Goal: Task Accomplishment & Management: Manage account settings

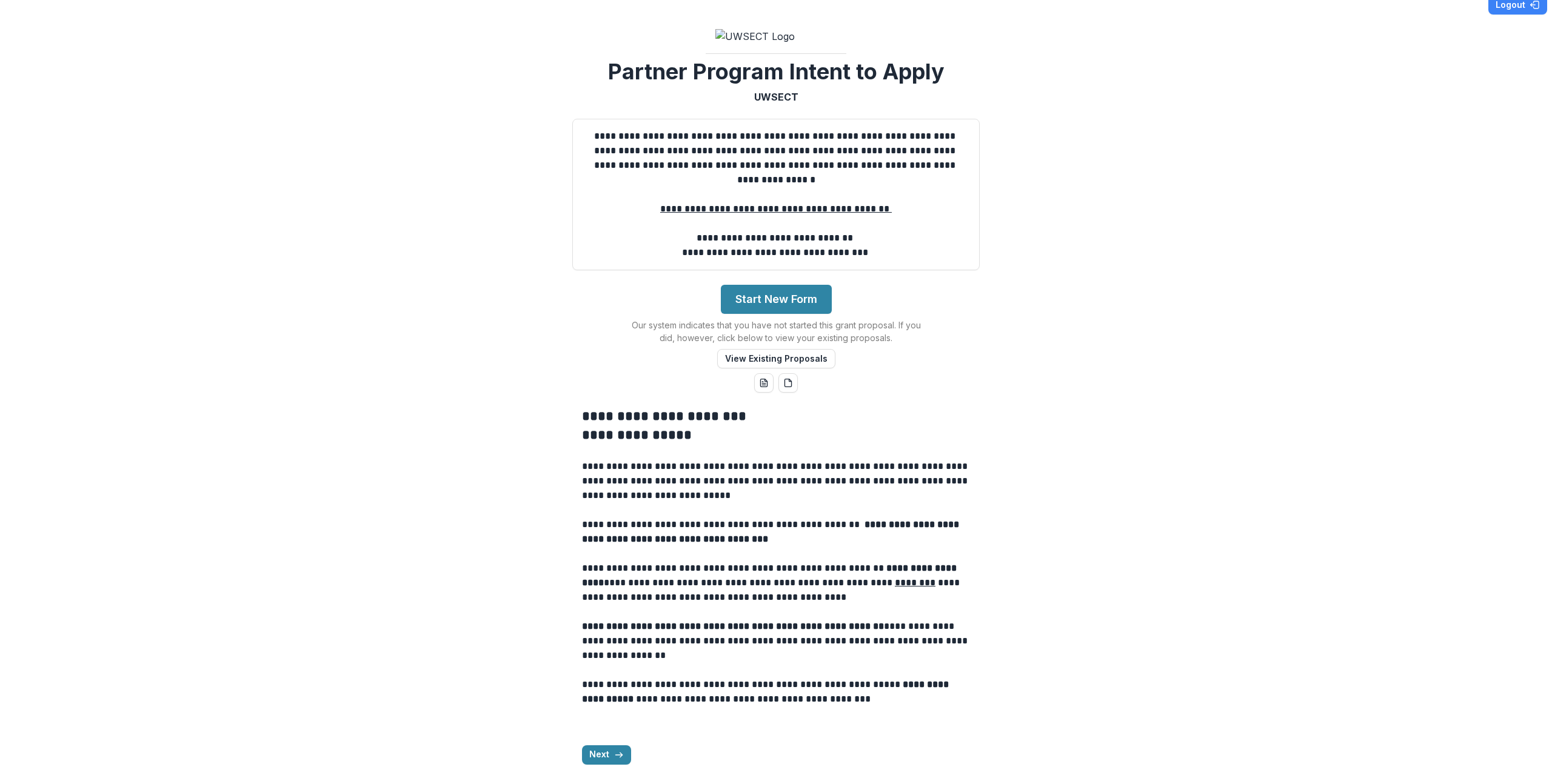
scroll to position [125, 0]
click at [609, 752] on button "Next" at bounding box center [606, 755] width 49 height 20
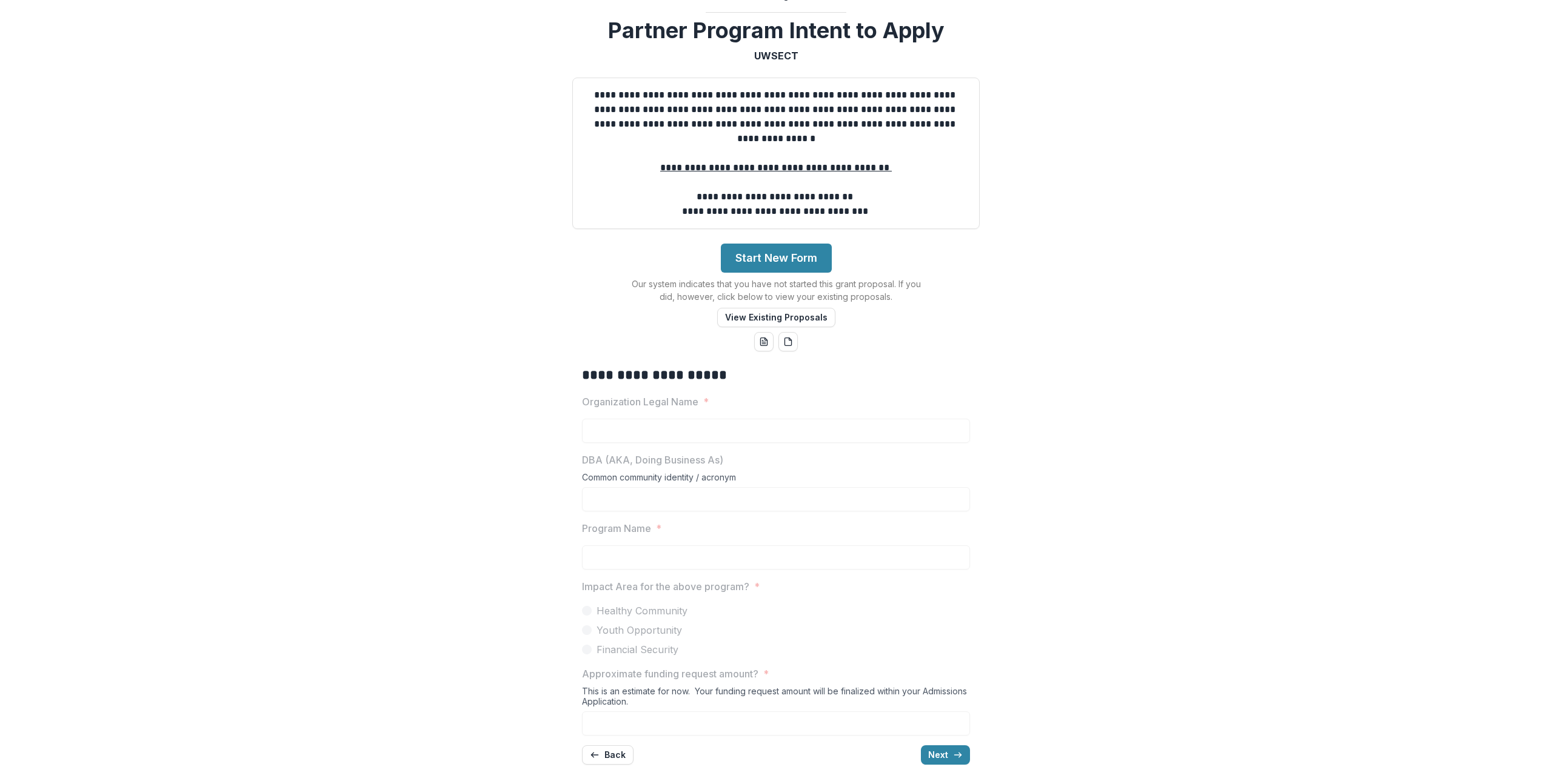
scroll to position [167, 0]
click at [615, 761] on button "Back" at bounding box center [607, 755] width 51 height 20
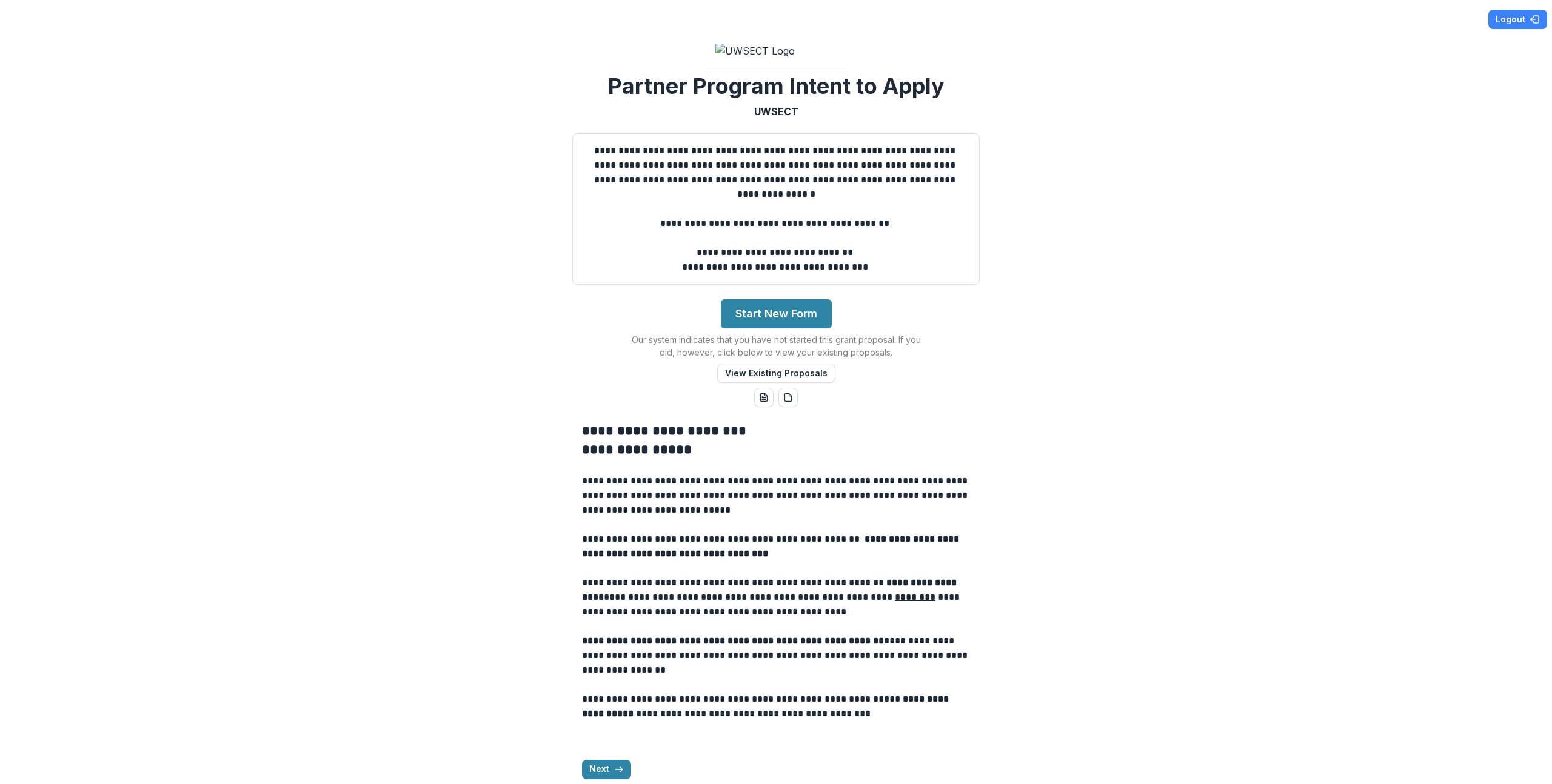
click at [376, 496] on div "**********" at bounding box center [776, 392] width 1552 height 784
click at [232, 599] on div "**********" at bounding box center [776, 600] width 1543 height 377
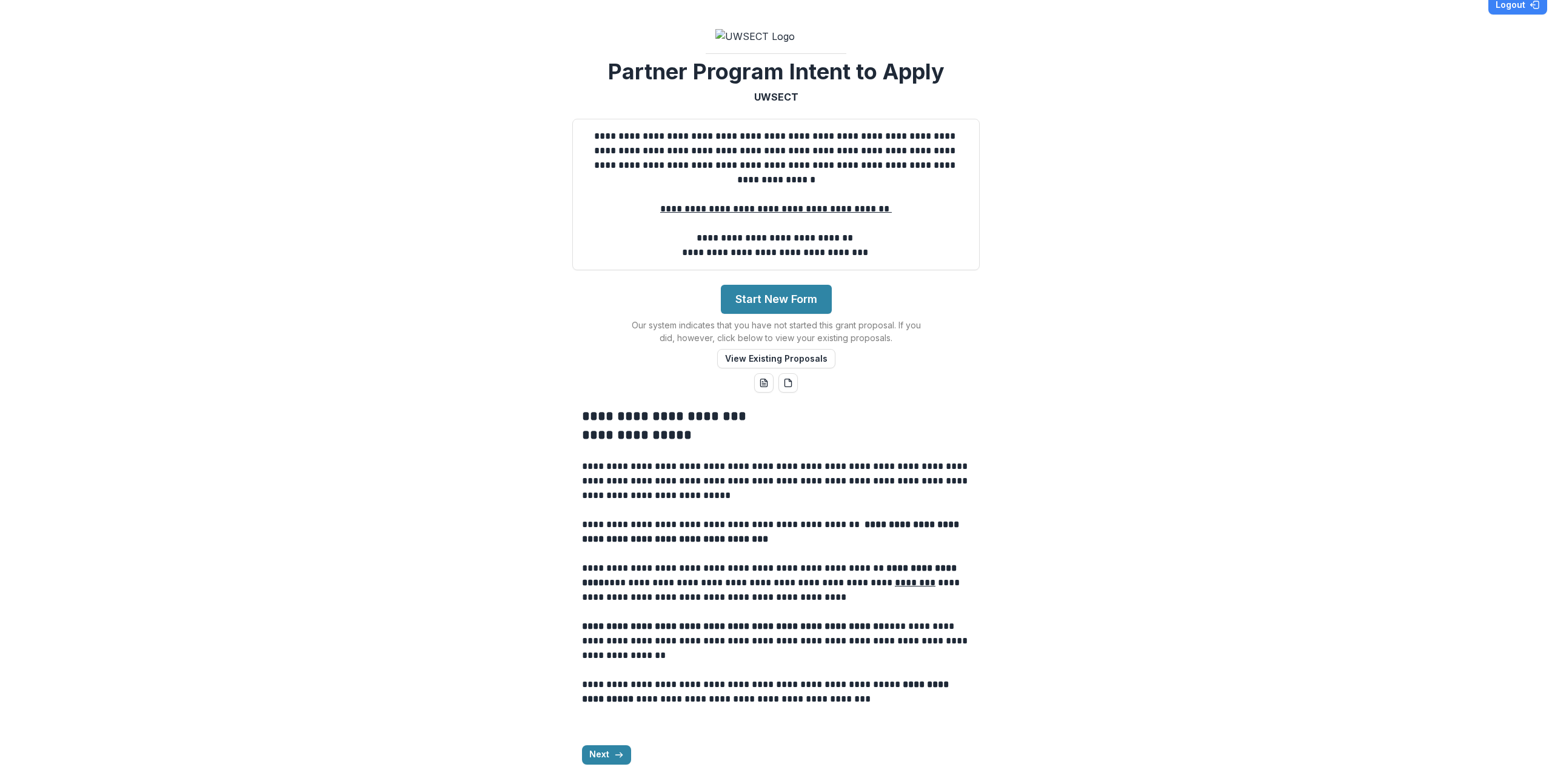
scroll to position [125, 0]
click at [1036, 473] on div "**********" at bounding box center [776, 586] width 1543 height 377
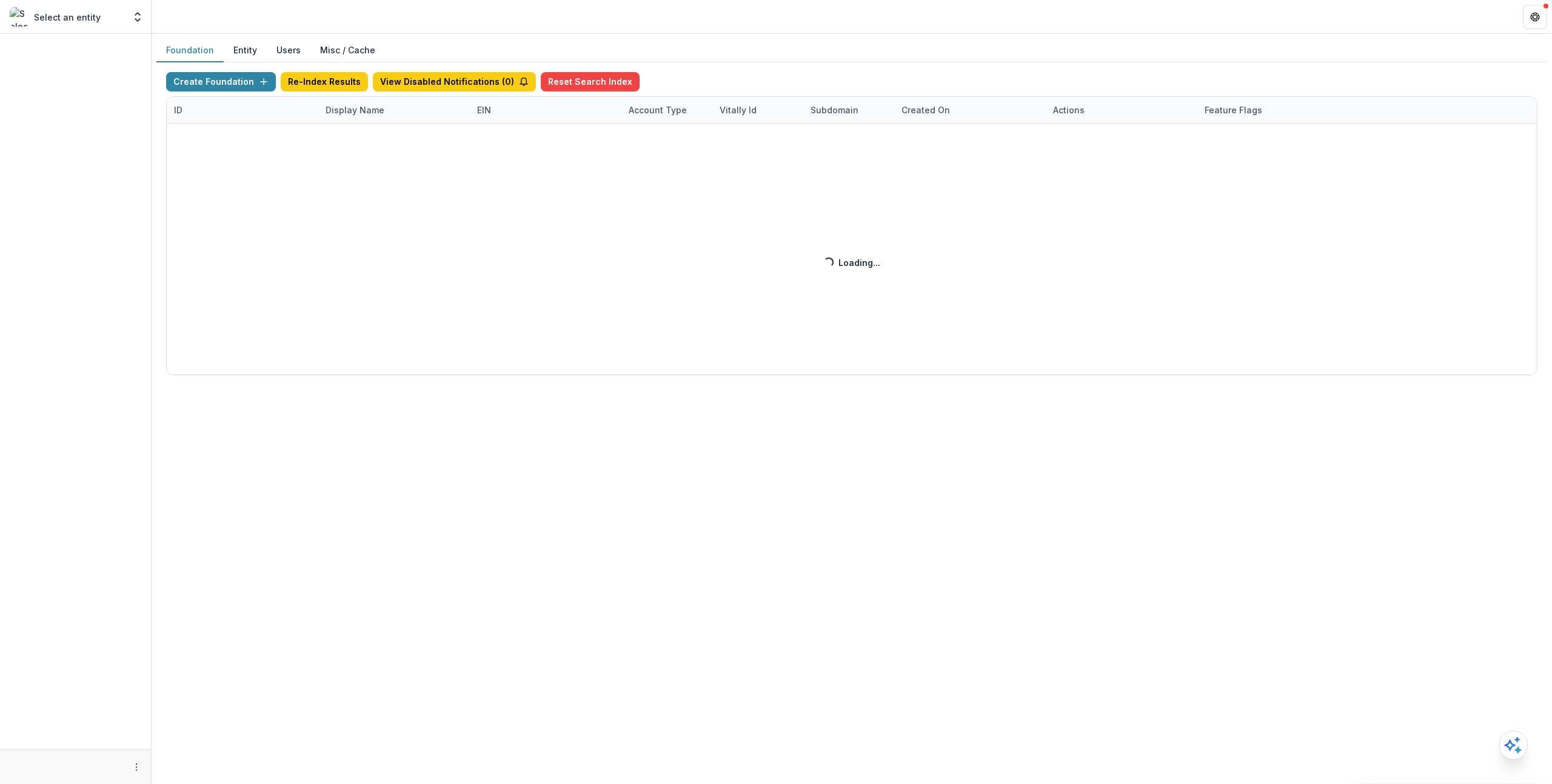
click at [267, 54] on button "Users" at bounding box center [288, 51] width 44 height 24
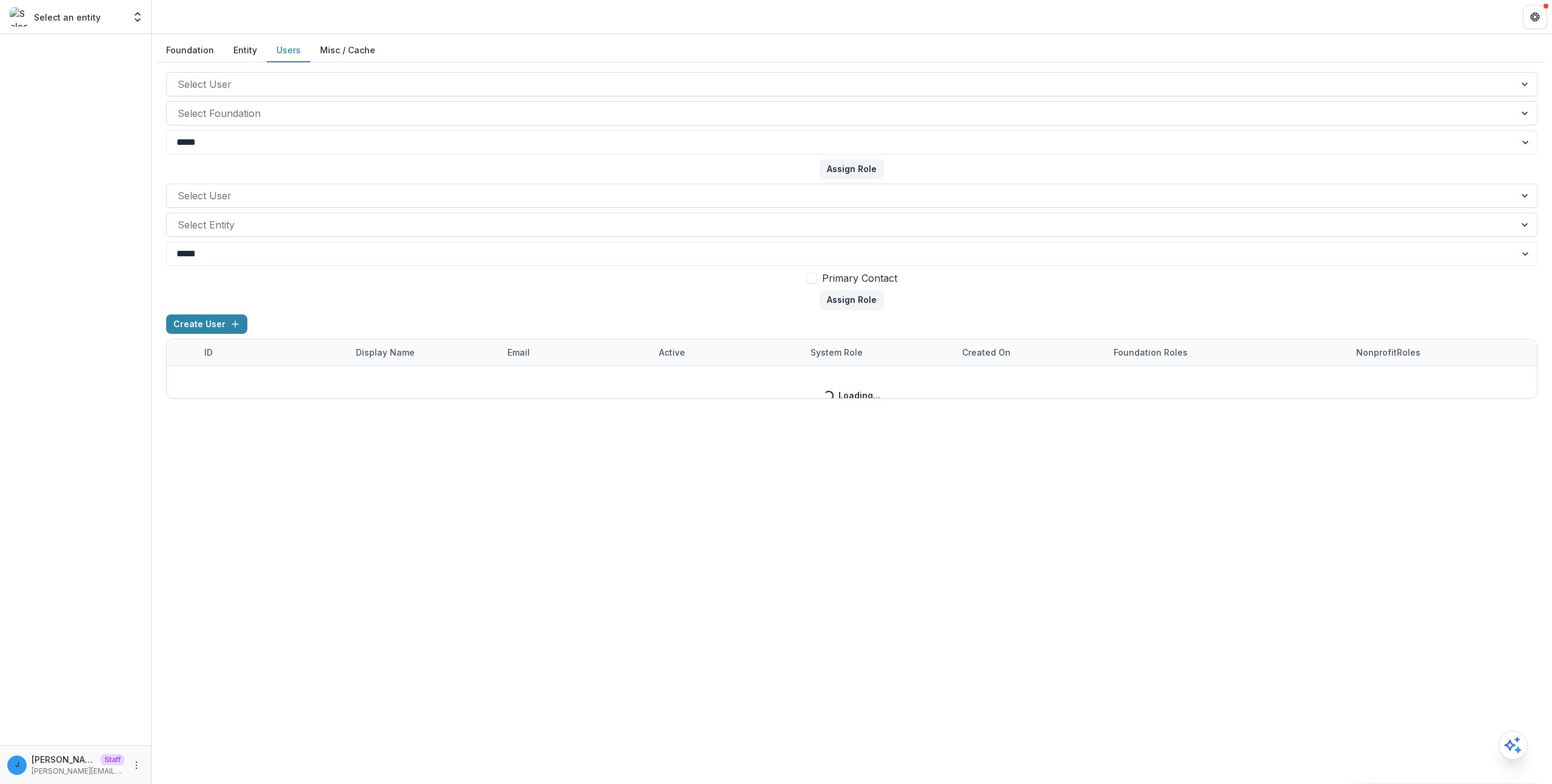
click at [249, 55] on button "Entity" at bounding box center [245, 51] width 43 height 24
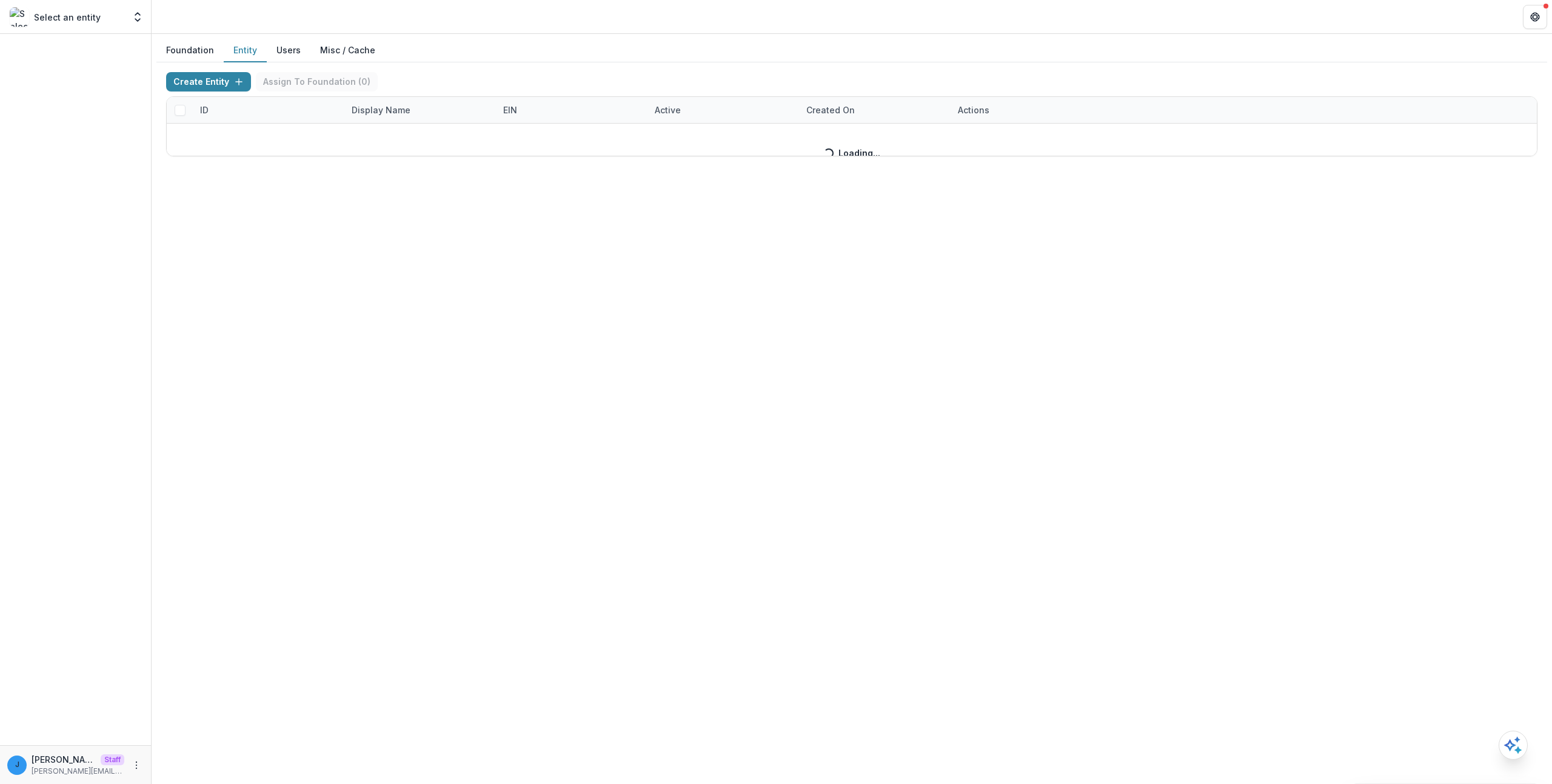
click at [354, 106] on div "Create Entity Assign To Foundation ( 0 ) ID Display Name EIN Active Created on …" at bounding box center [852, 114] width 1371 height 84
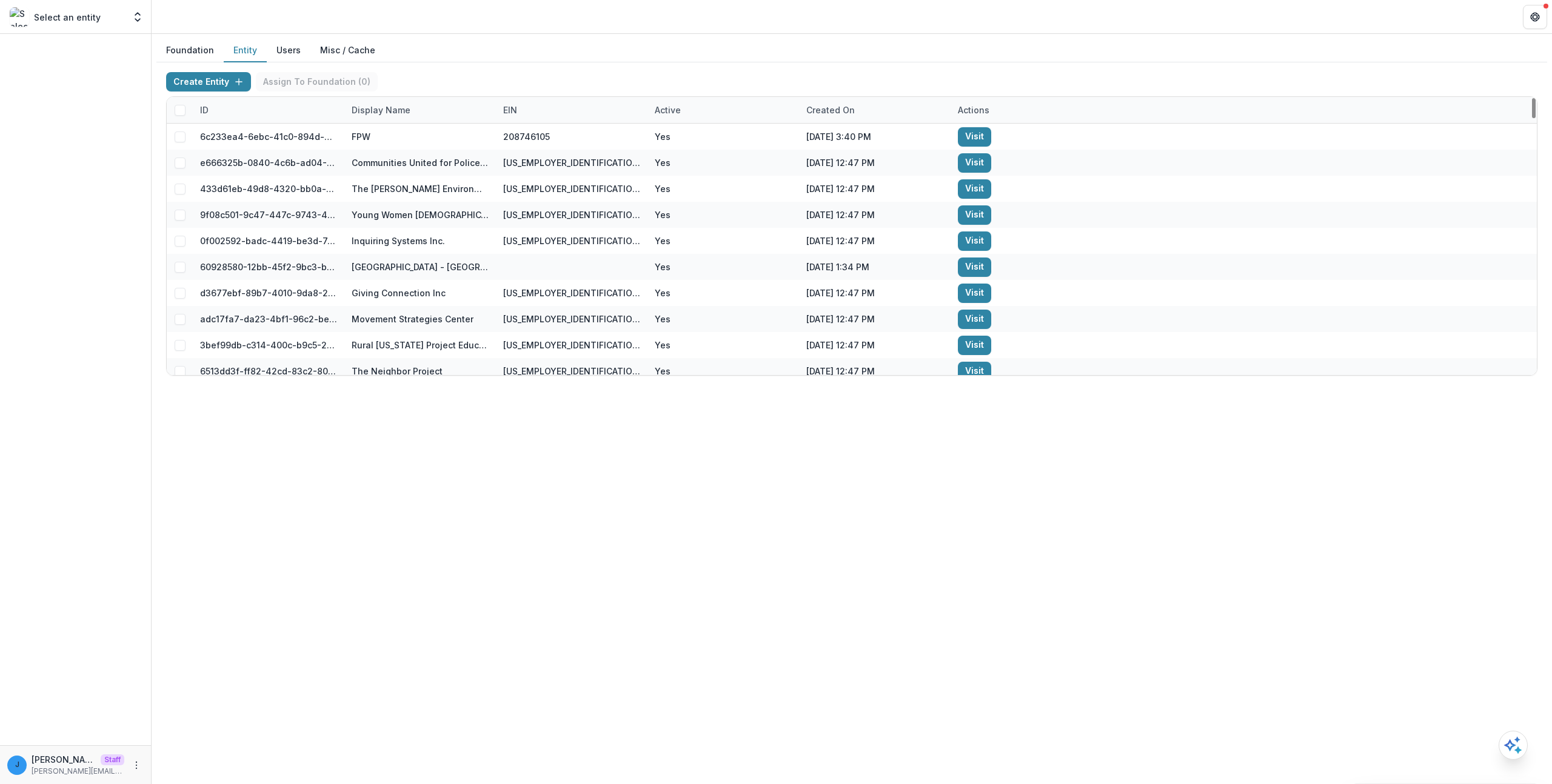
click at [366, 107] on div "Display Name" at bounding box center [380, 110] width 73 height 13
click at [388, 131] on input at bounding box center [418, 137] width 143 height 20
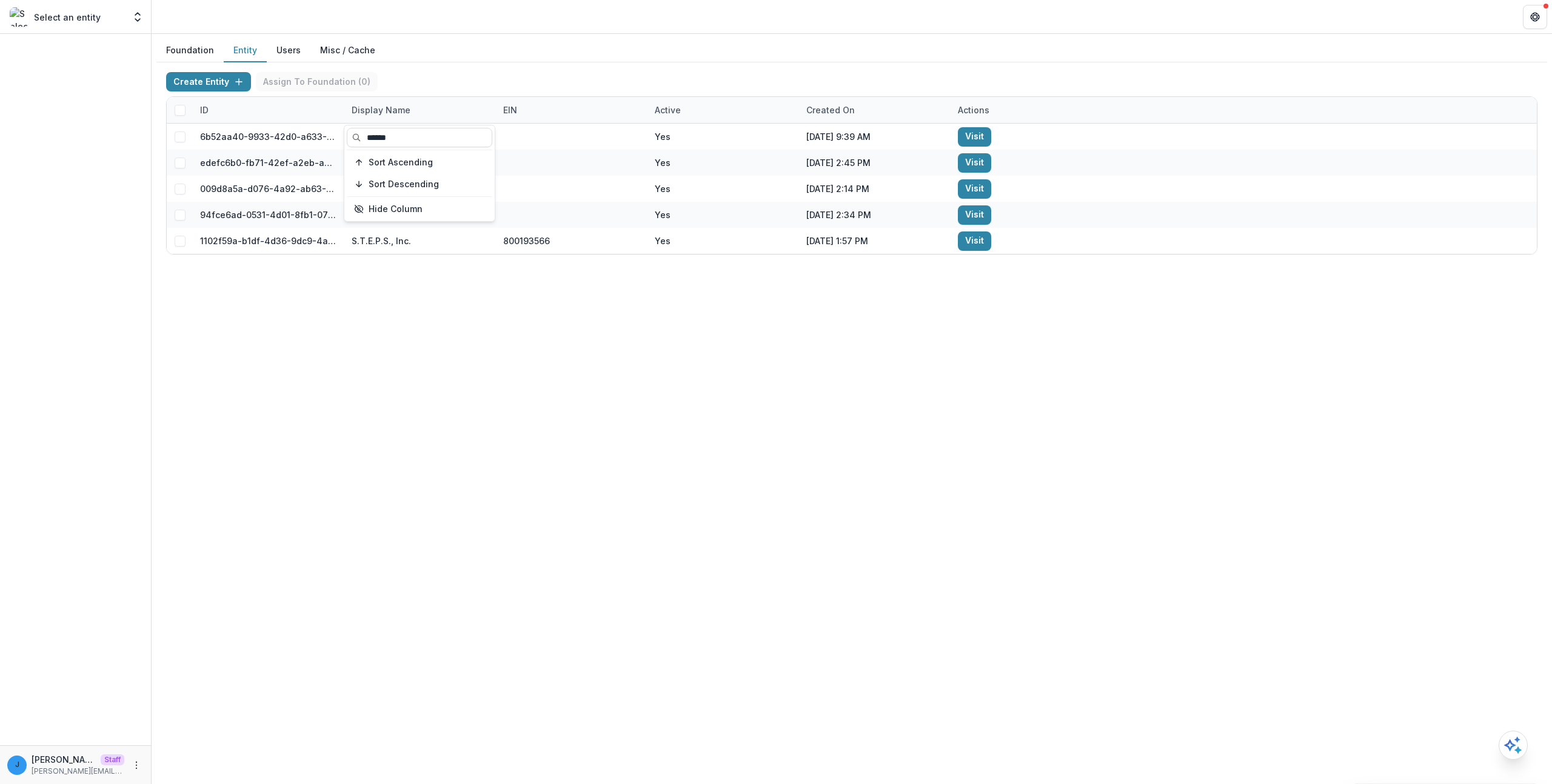
type input "******"
click at [513, 416] on div "Foundation Entity Users Misc / Cache Create Entity Assign To Foundation ( 0 ) I…" at bounding box center [852, 409] width 1400 height 751
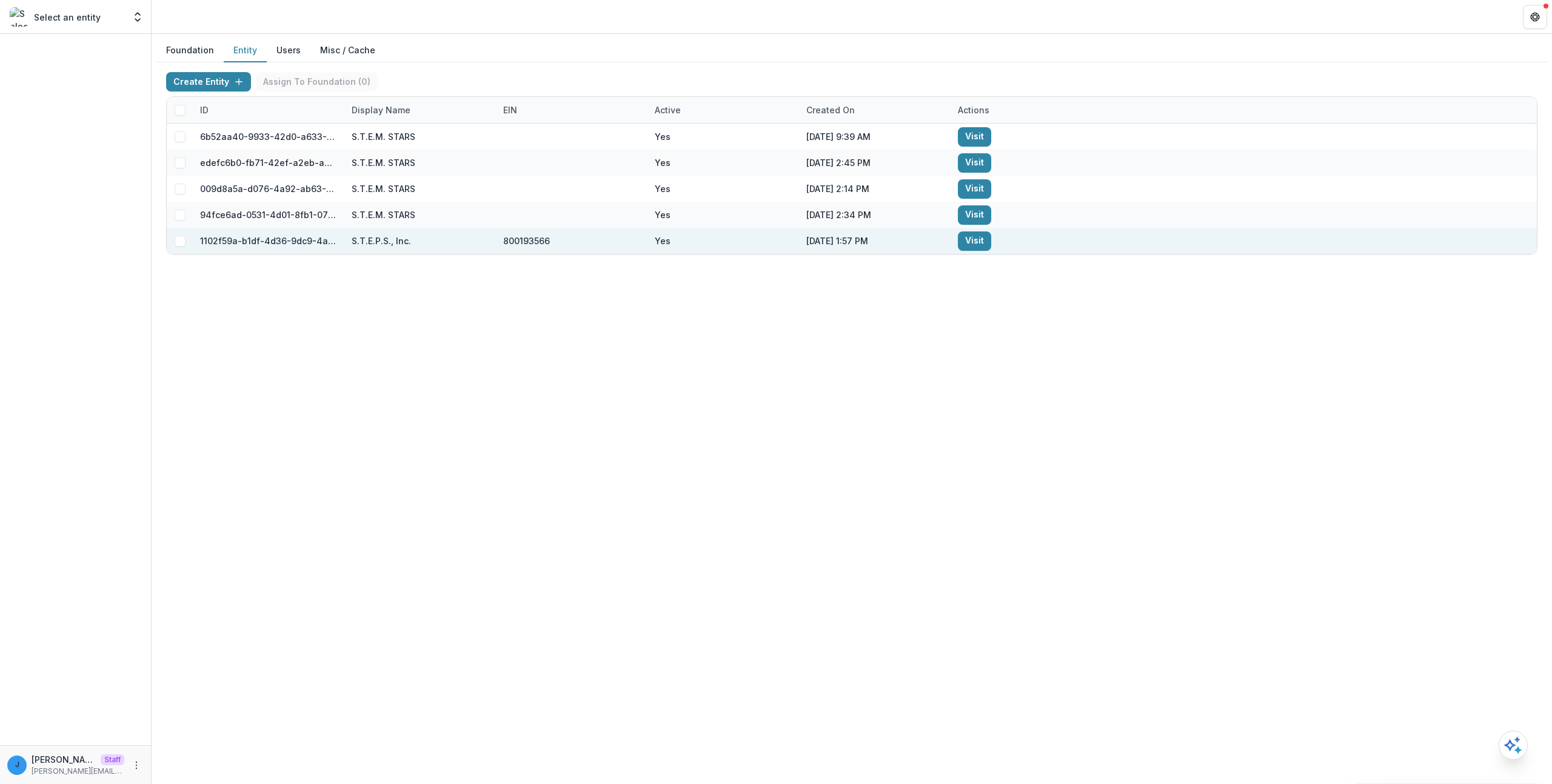
click at [966, 242] on link "Visit" at bounding box center [974, 241] width 33 height 20
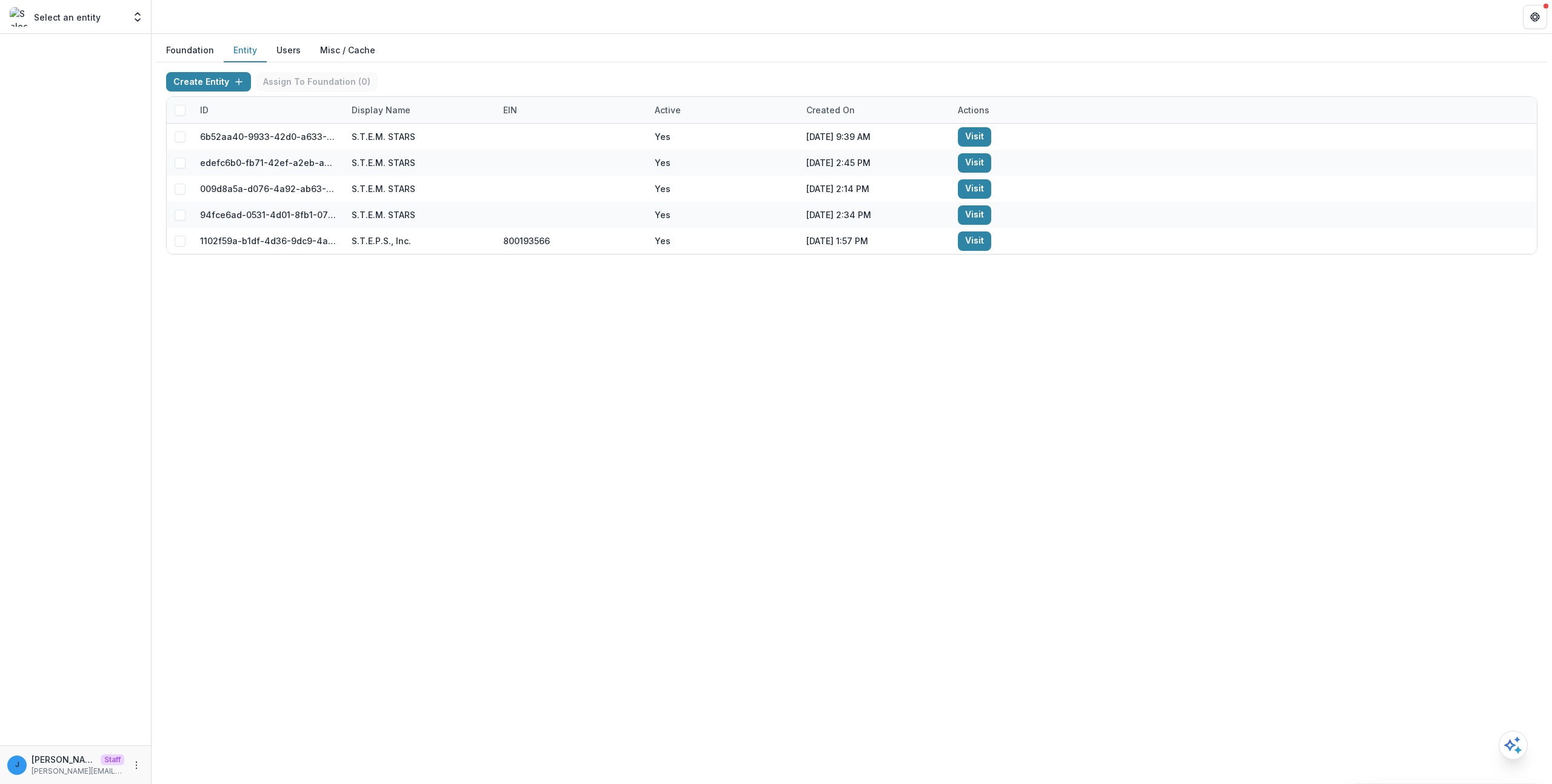
drag, startPoint x: 571, startPoint y: 326, endPoint x: 579, endPoint y: 327, distance: 8.1
click at [576, 327] on div "Foundation Entity Users Misc / Cache Create Entity Assign To Foundation ( 0 ) I…" at bounding box center [852, 409] width 1400 height 751
click at [673, 317] on div "Foundation Entity Users Misc / Cache Create Entity Assign To Foundation ( 0 ) I…" at bounding box center [852, 409] width 1400 height 751
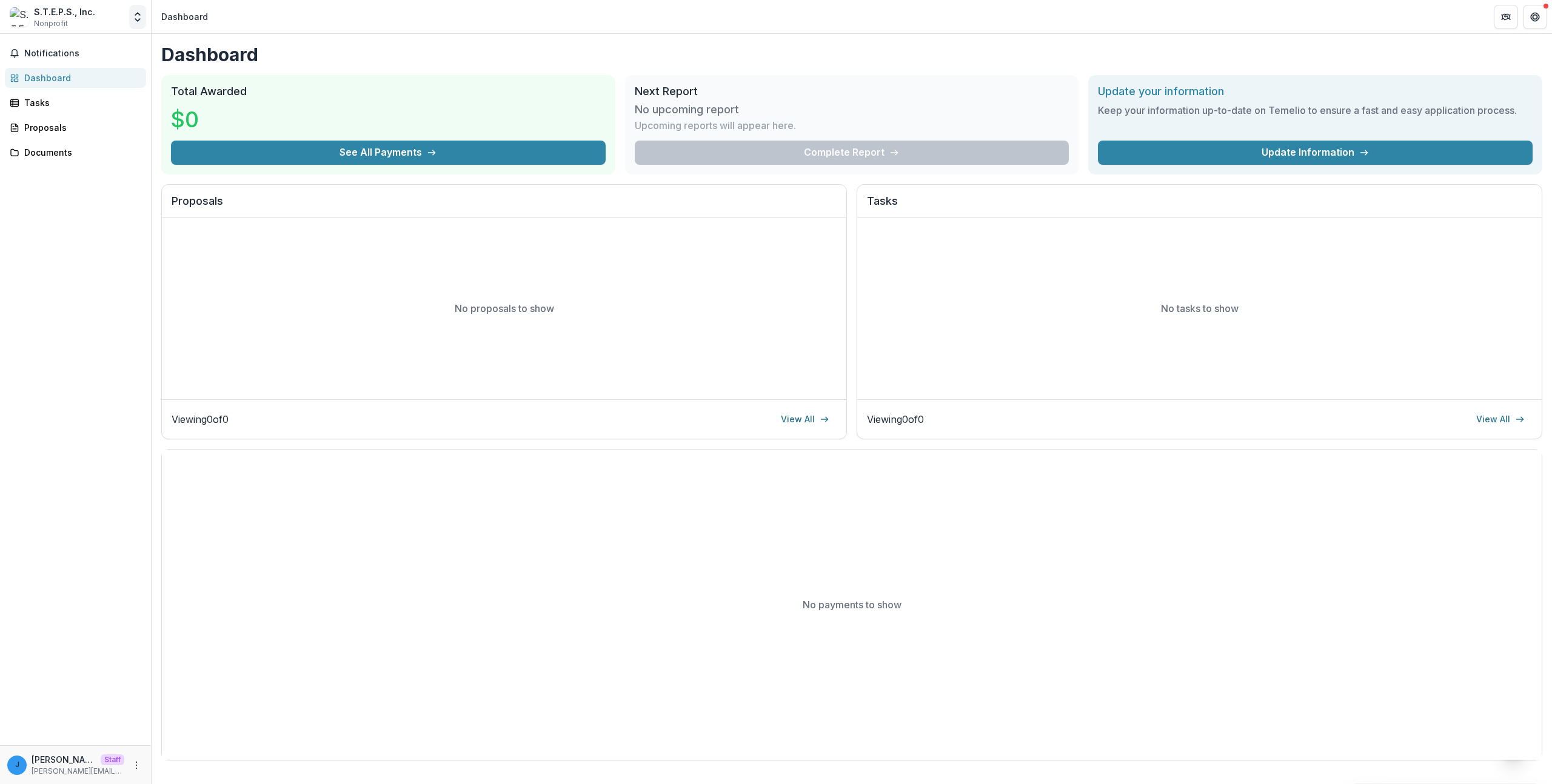
click at [140, 18] on icon "Open entity switcher" at bounding box center [137, 17] width 12 height 12
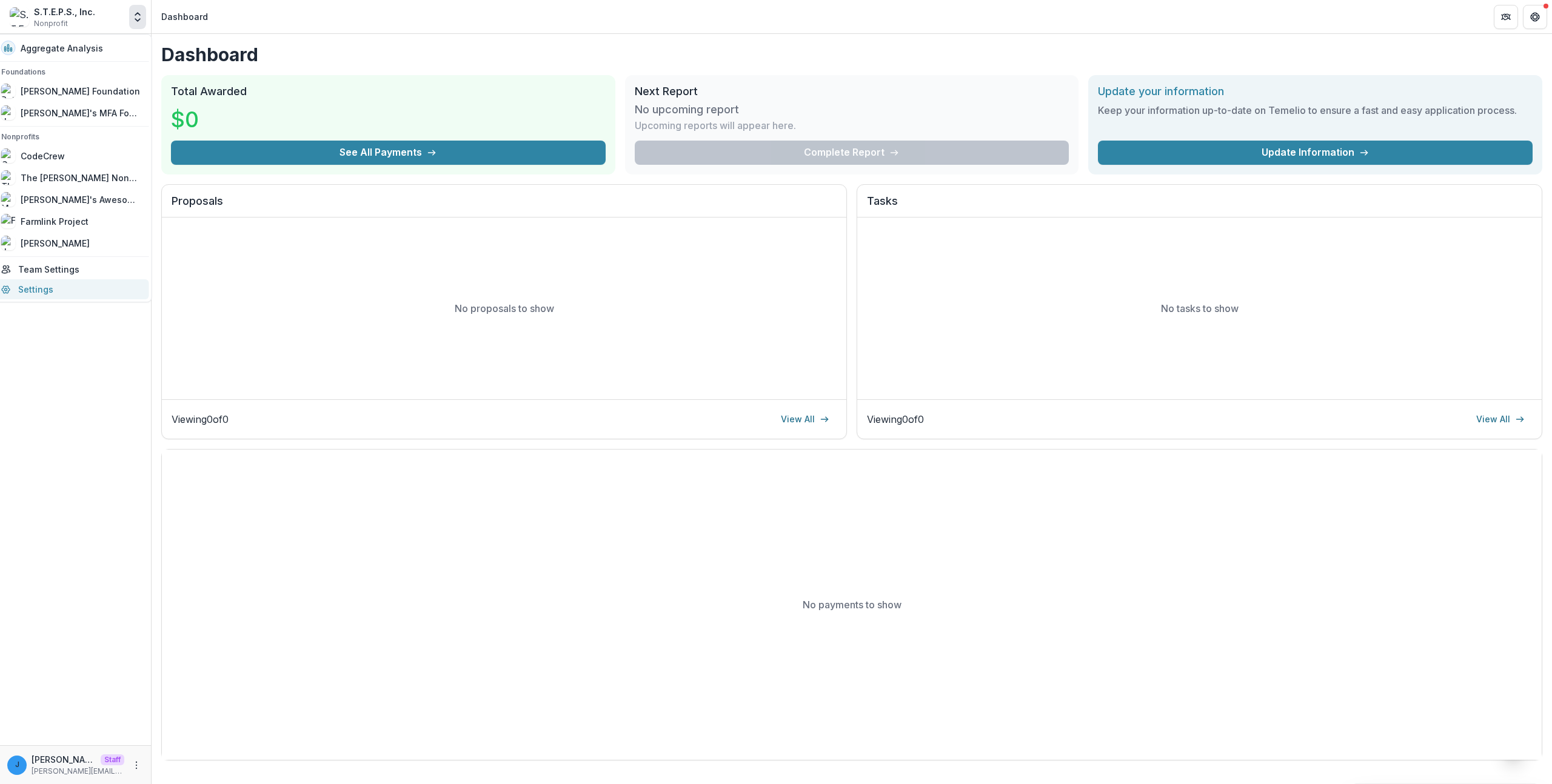
click at [106, 290] on link "Settings" at bounding box center [71, 289] width 155 height 20
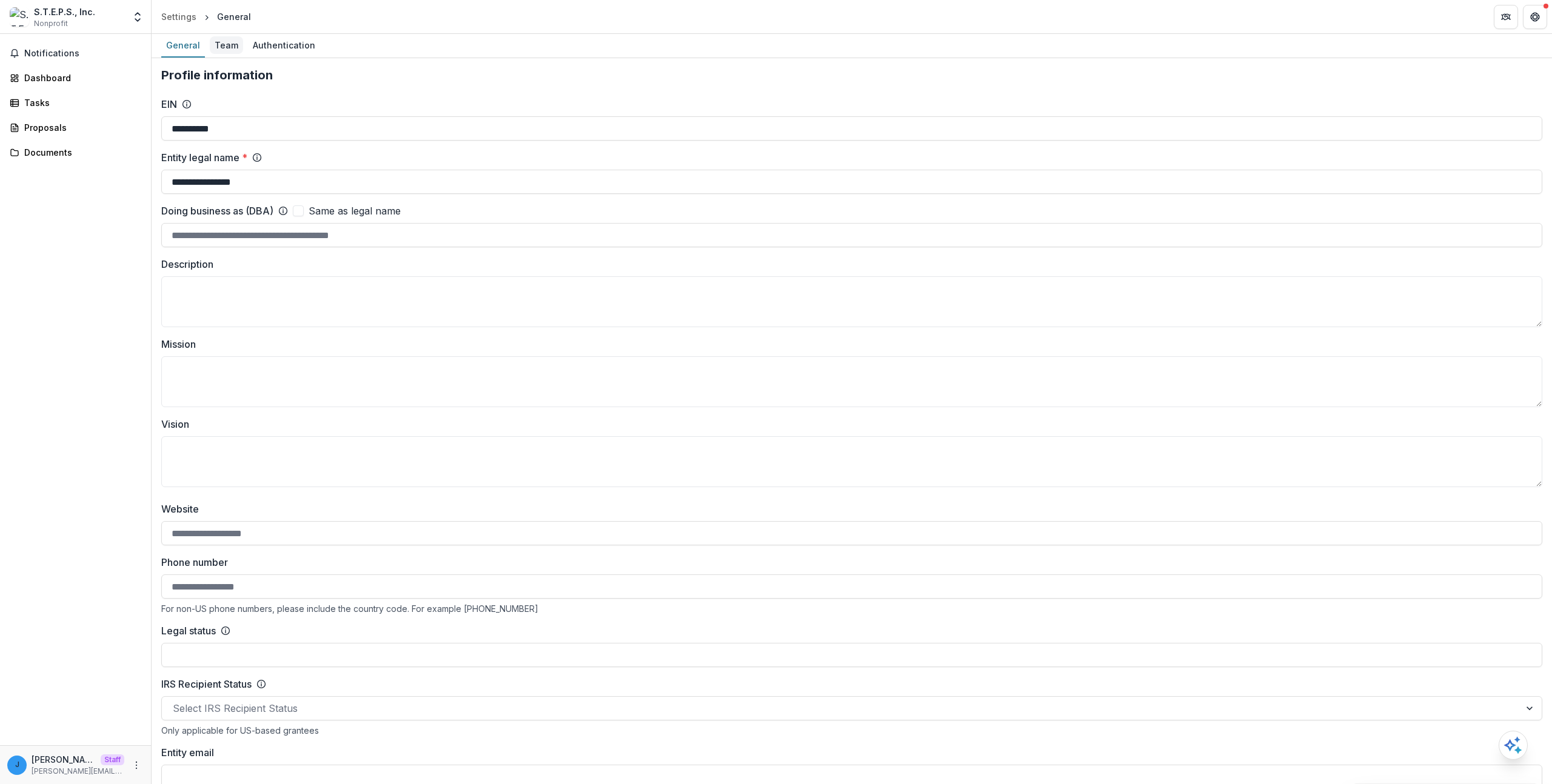
click at [226, 50] on div "Team" at bounding box center [226, 45] width 33 height 17
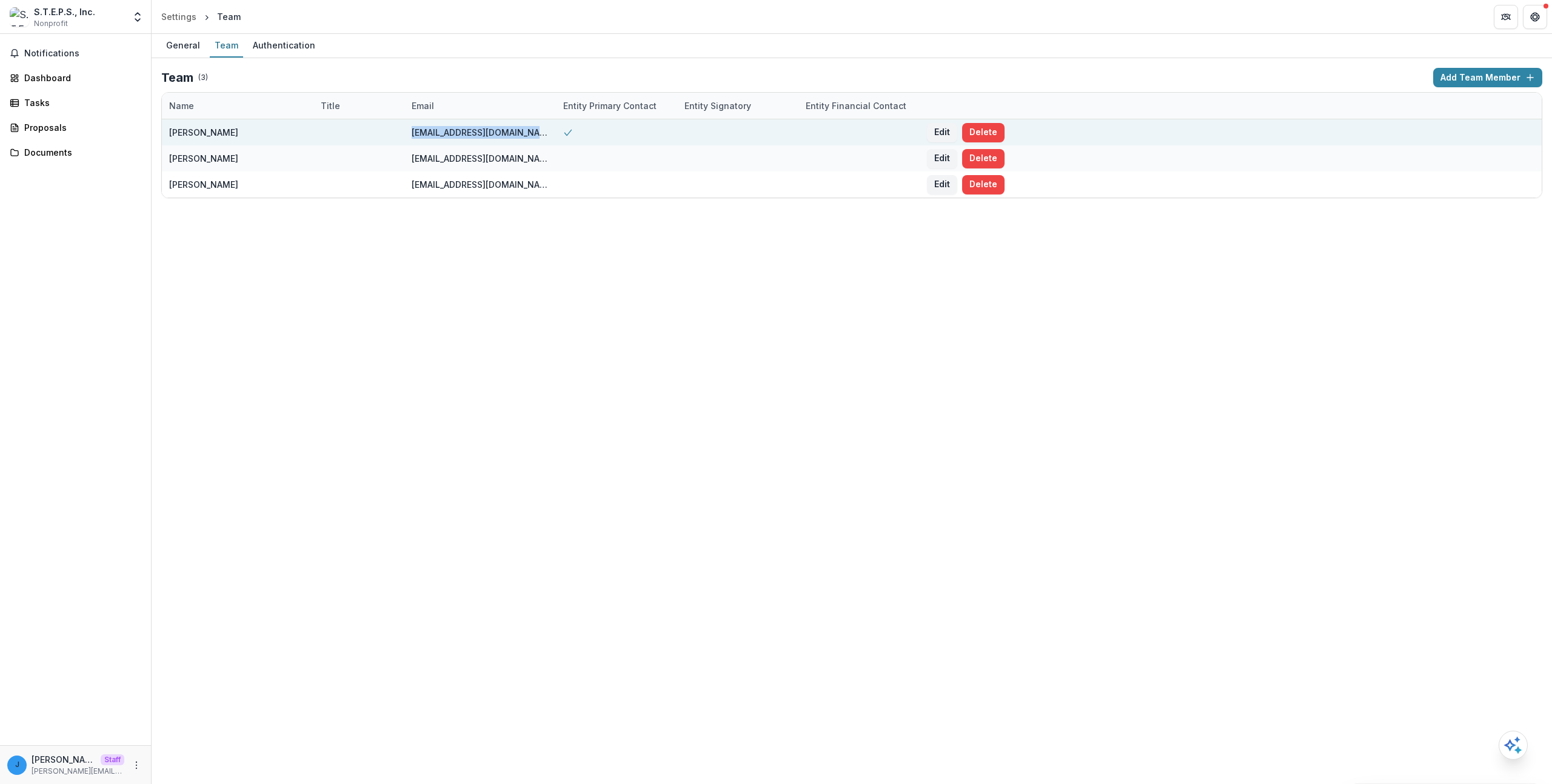
drag, startPoint x: 540, startPoint y: 133, endPoint x: 567, endPoint y: 132, distance: 27.0
click at [567, 132] on div "[PERSON_NAME] [PERSON_NAME][EMAIL_ADDRESS][DOMAIN_NAME] Edit Delete" at bounding box center [852, 132] width 1380 height 26
click at [566, 133] on icon at bounding box center [567, 132] width 9 height 9
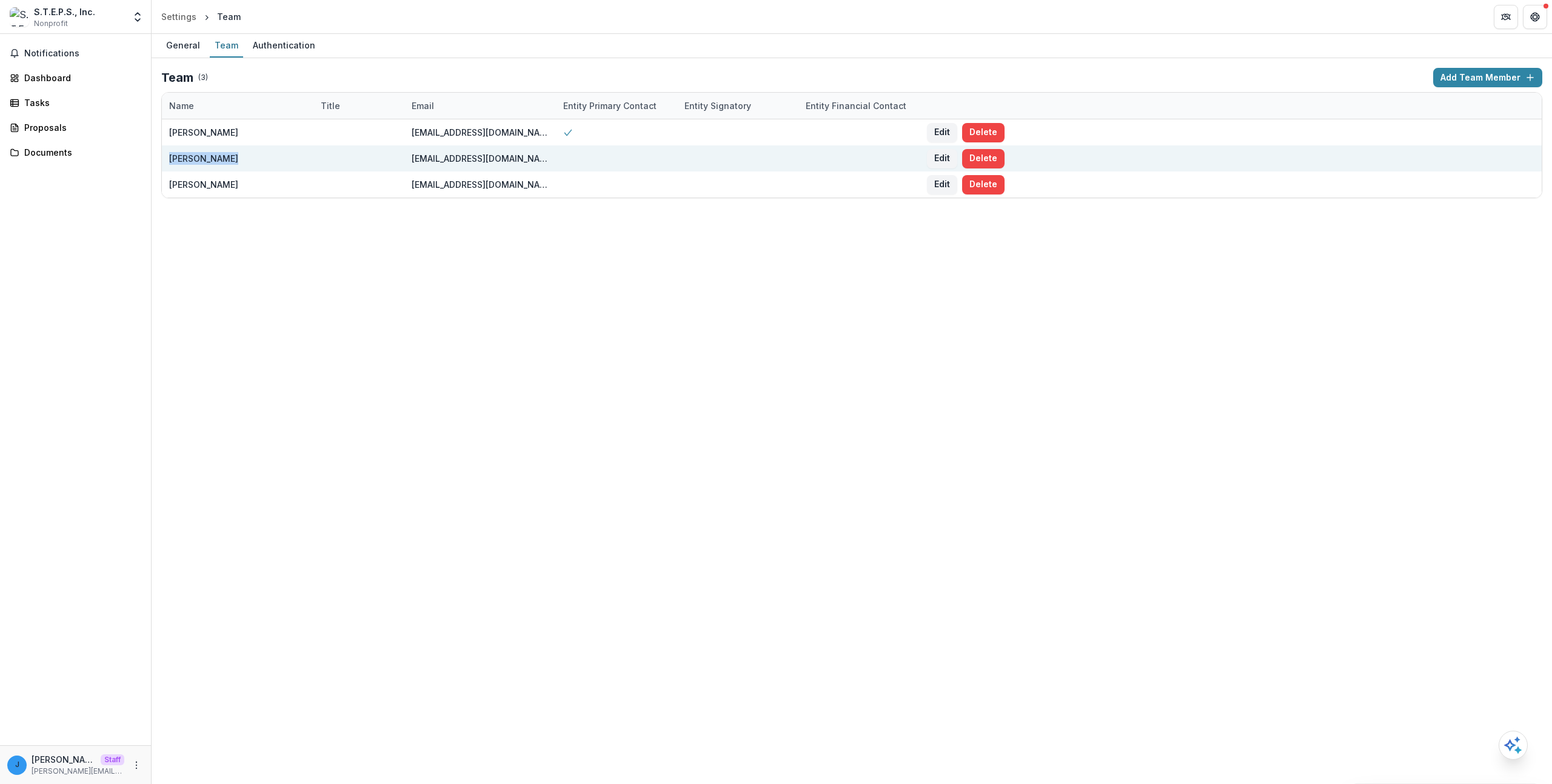
drag, startPoint x: 527, startPoint y: 132, endPoint x: 399, endPoint y: 152, distance: 129.6
click at [399, 152] on div "[PERSON_NAME] [PERSON_NAME][EMAIL_ADDRESS][DOMAIN_NAME] Edit Delete [PERSON_NAM…" at bounding box center [852, 158] width 1380 height 78
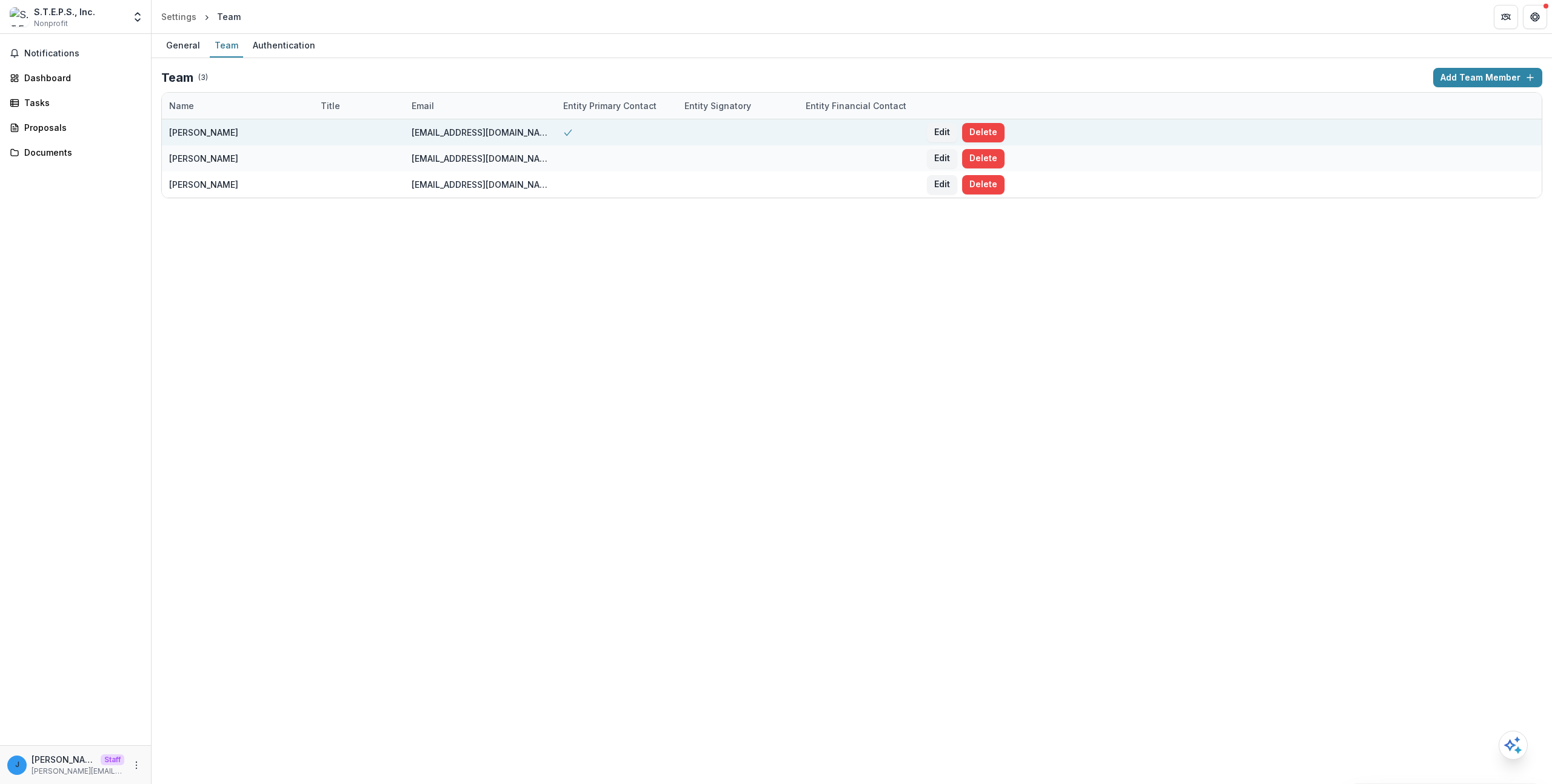
click at [408, 137] on div "[EMAIL_ADDRESS][DOMAIN_NAME]" at bounding box center [480, 132] width 152 height 26
drag, startPoint x: 408, startPoint y: 136, endPoint x: 528, endPoint y: 140, distance: 120.1
click at [527, 140] on div "[EMAIL_ADDRESS][DOMAIN_NAME]" at bounding box center [480, 132] width 152 height 26
click at [528, 140] on div "[EMAIL_ADDRESS][DOMAIN_NAME]" at bounding box center [480, 132] width 137 height 26
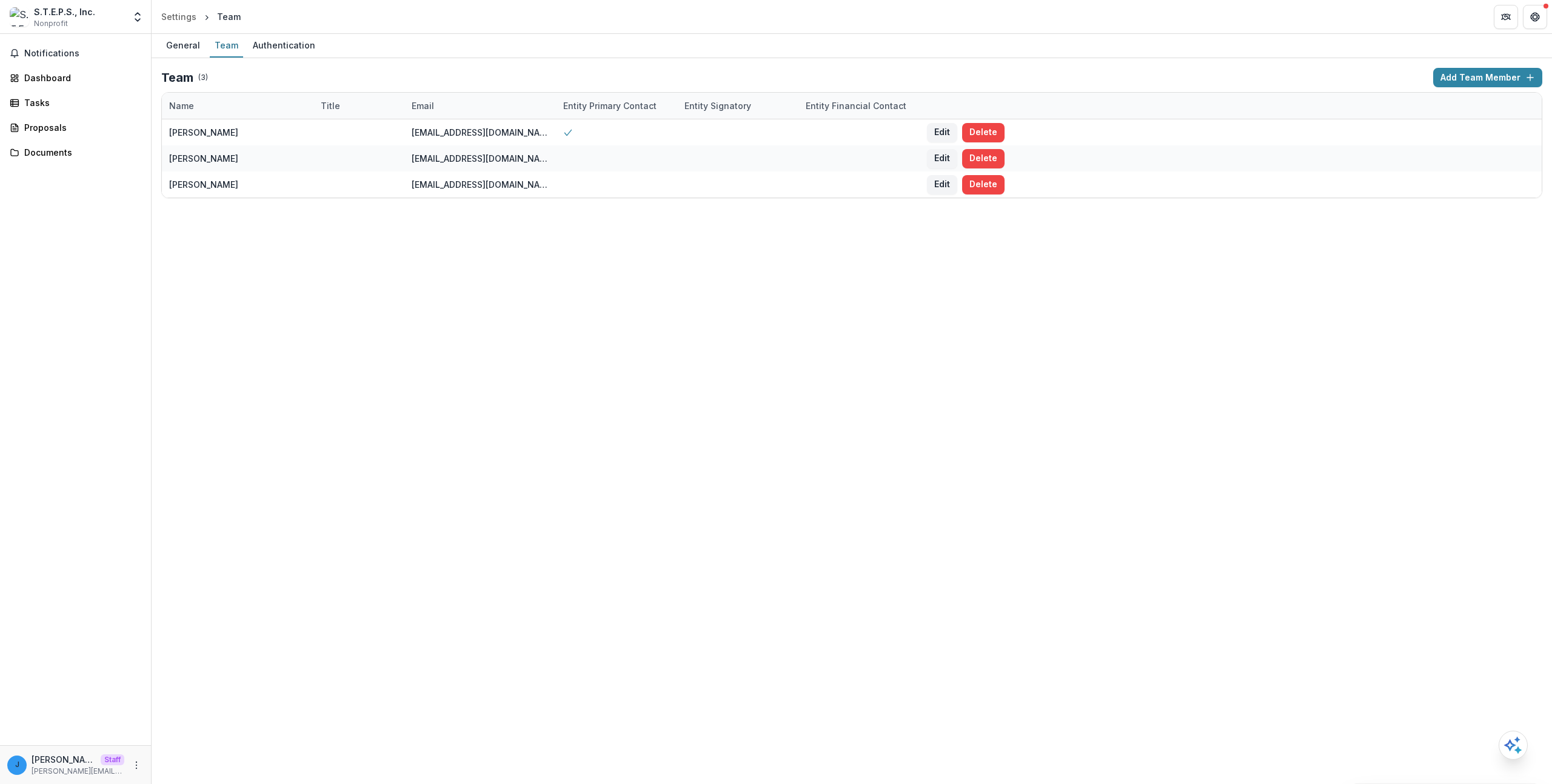
click at [675, 406] on div "General Team Authentication Team ( 3 ) Add Team Member Name Title Email Entity …" at bounding box center [852, 409] width 1400 height 751
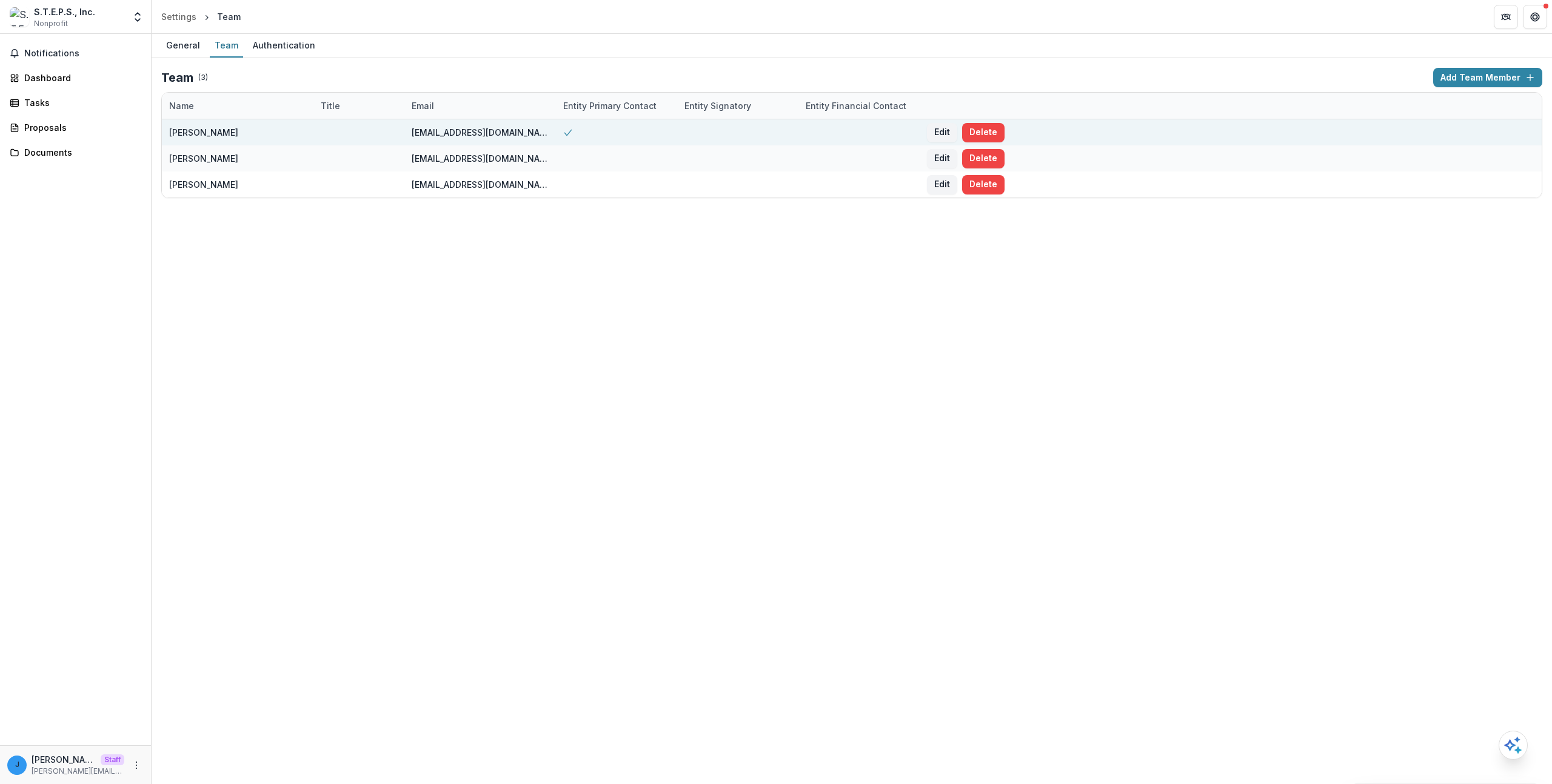
click at [464, 131] on div "[EMAIL_ADDRESS][DOMAIN_NAME]" at bounding box center [480, 132] width 137 height 13
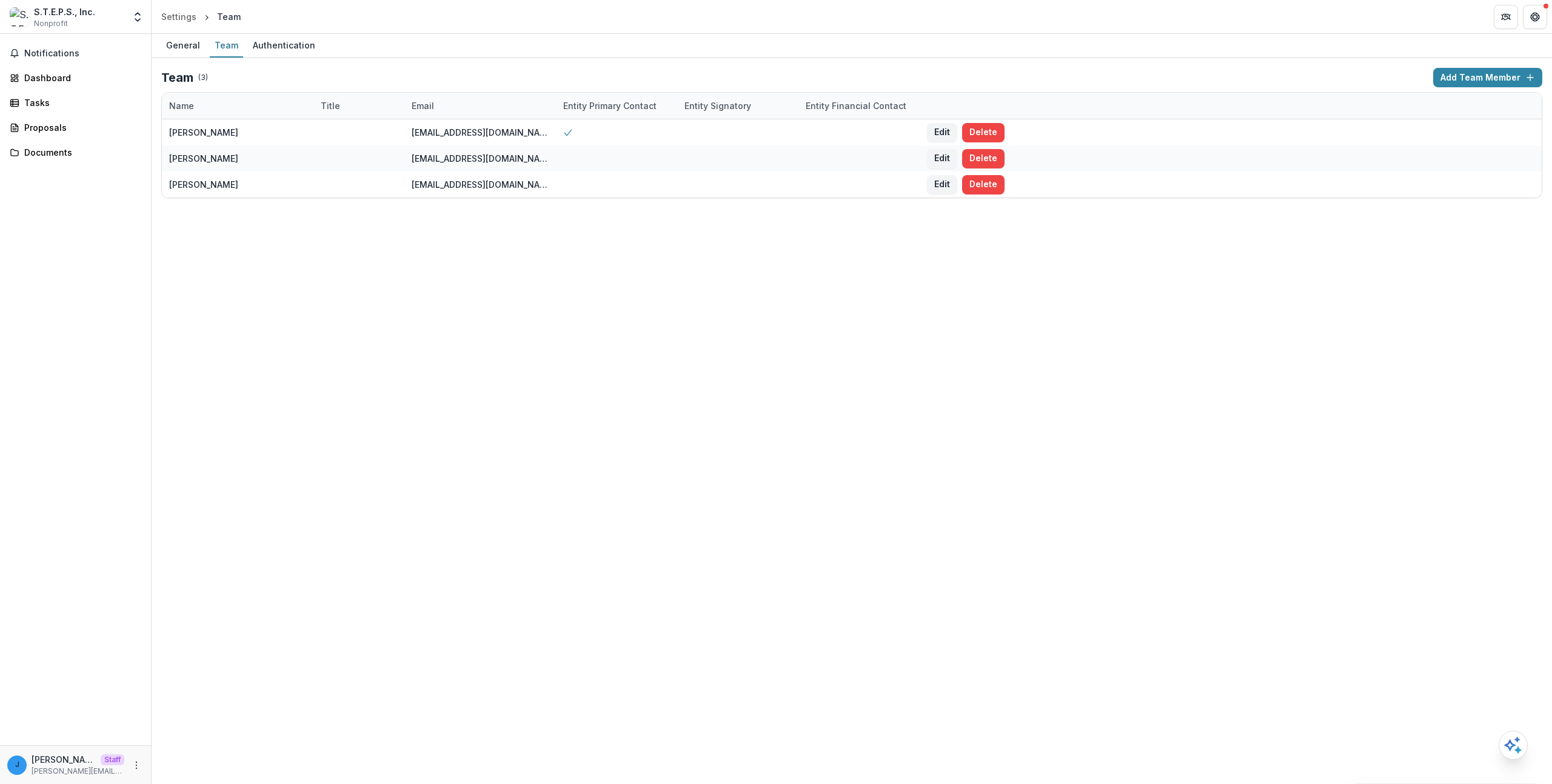
click at [521, 256] on div "General Team Authentication Team ( 3 ) Add Team Member Name Title Email Entity …" at bounding box center [852, 409] width 1400 height 751
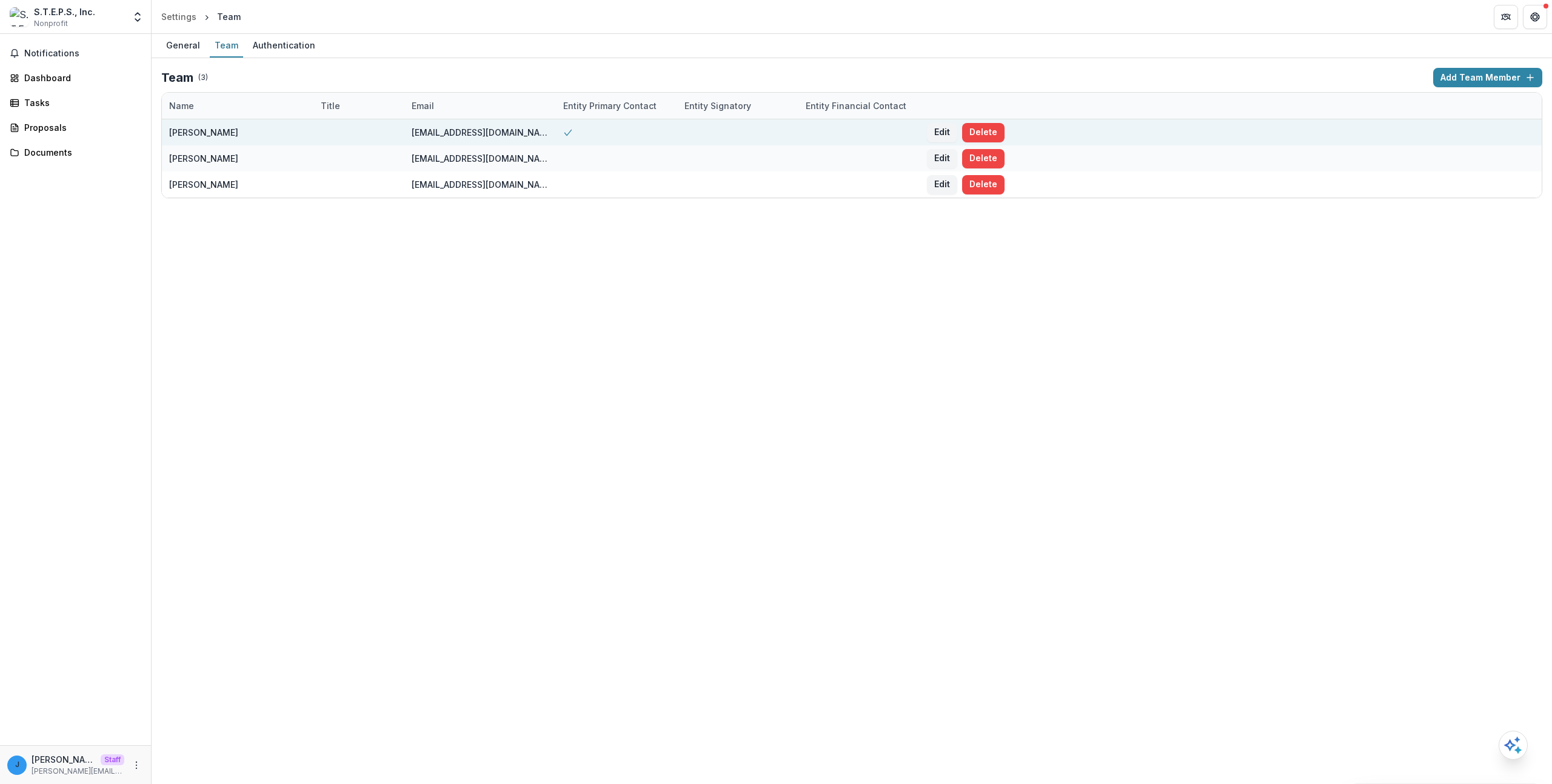
click at [464, 127] on div "[EMAIL_ADDRESS][DOMAIN_NAME]" at bounding box center [480, 132] width 137 height 13
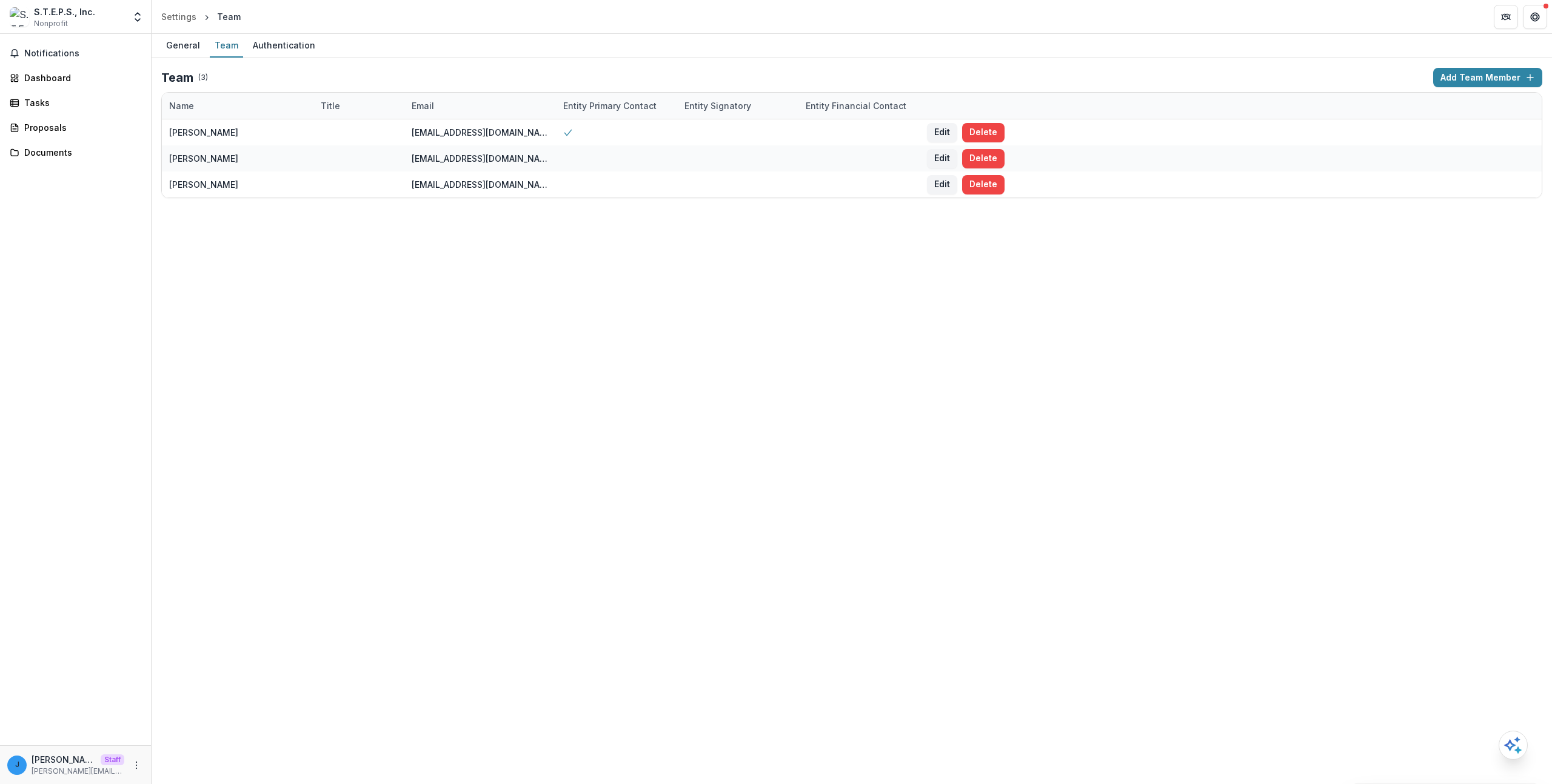
click at [507, 256] on div "General Team Authentication Team ( 3 ) Add Team Member Name Title Email Entity …" at bounding box center [852, 409] width 1400 height 751
drag, startPoint x: 514, startPoint y: 259, endPoint x: 499, endPoint y: 262, distance: 15.3
